Goal: Task Accomplishment & Management: Manage account settings

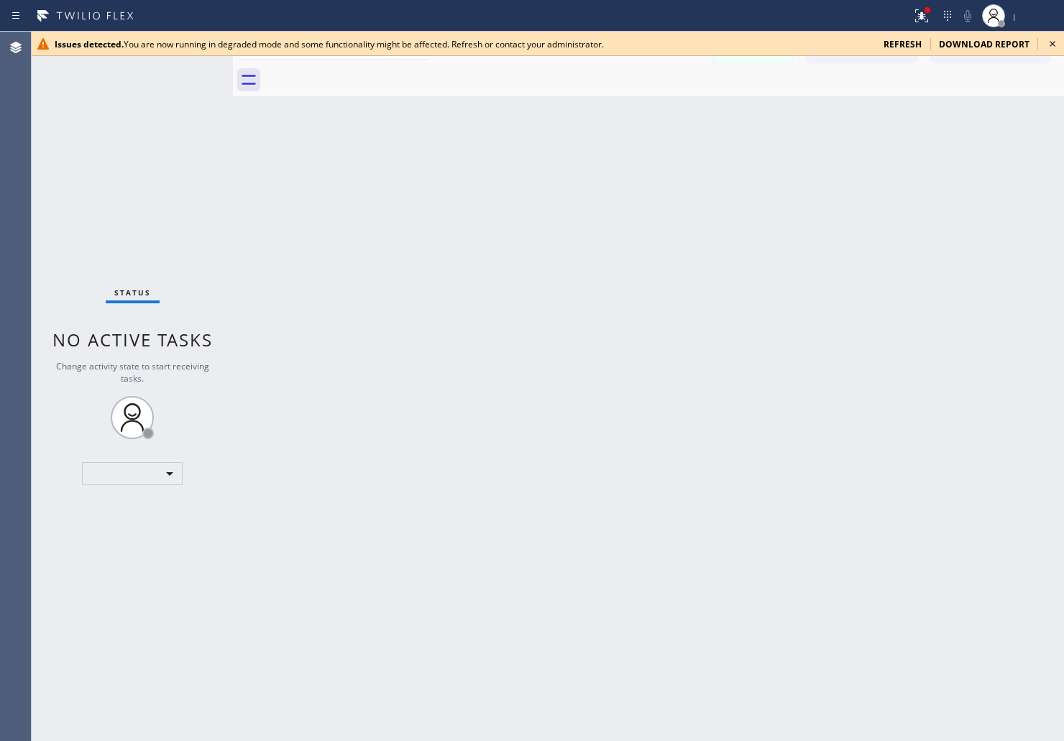
click at [900, 139] on div "Back to Dashboard Change Sender ID Customers Technicians Select a contact Outbo…" at bounding box center [648, 387] width 831 height 710
click at [901, 41] on span "refresh" at bounding box center [903, 44] width 38 height 12
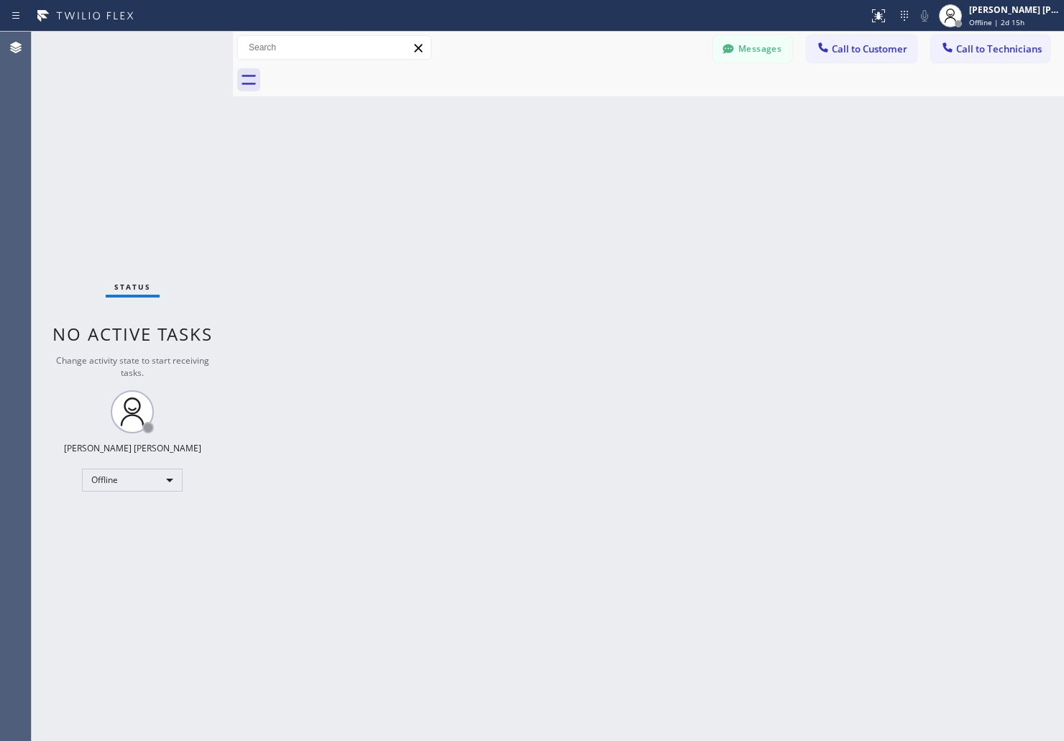
click at [964, 32] on div "Messages Call to Customer Call to Technicians Outbound call Location Search loc…" at bounding box center [648, 48] width 831 height 32
click at [993, 12] on div "Ianne Charisse Cambal" at bounding box center [1014, 10] width 91 height 12
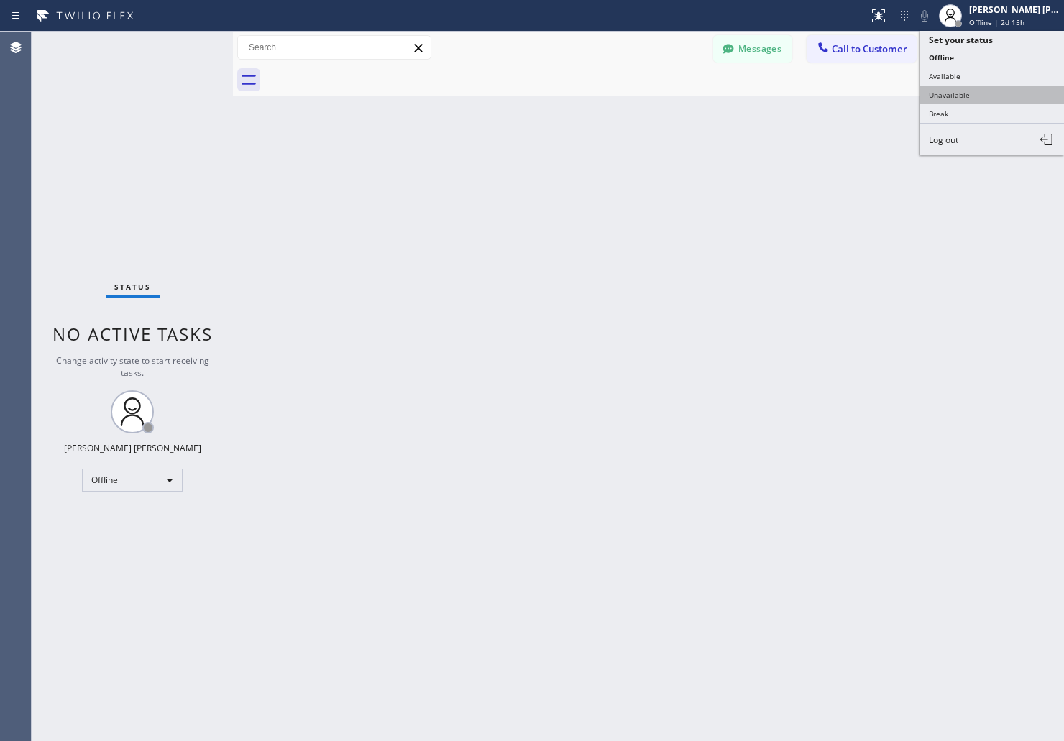
click at [982, 93] on button "Unavailable" at bounding box center [992, 95] width 144 height 19
